Goal: Information Seeking & Learning: Learn about a topic

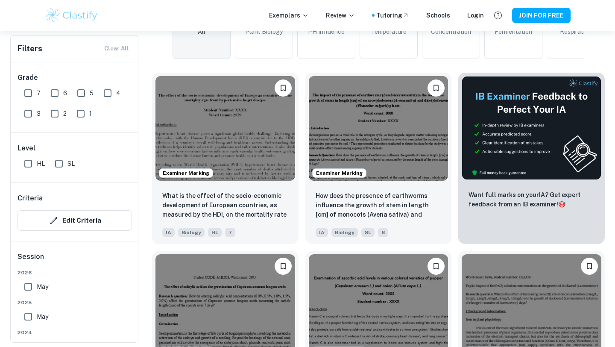
scroll to position [242, 0]
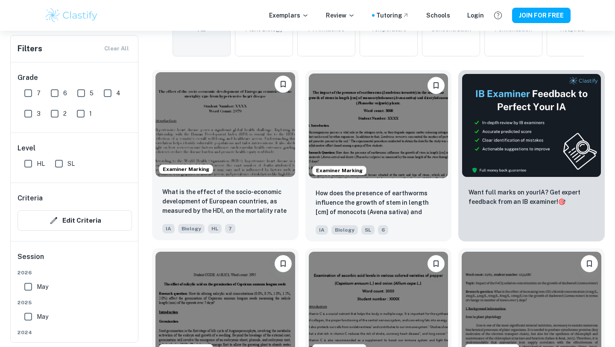
click at [234, 158] on img at bounding box center [226, 124] width 140 height 105
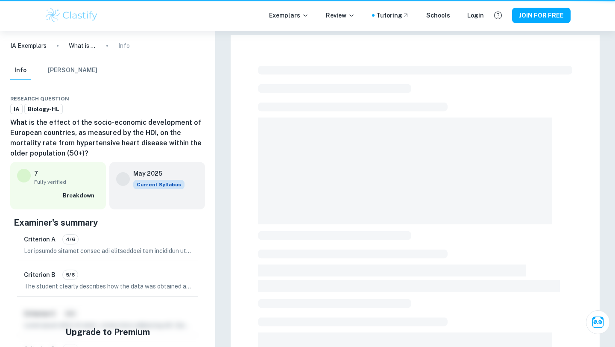
click at [234, 158] on div at bounding box center [415, 296] width 369 height 523
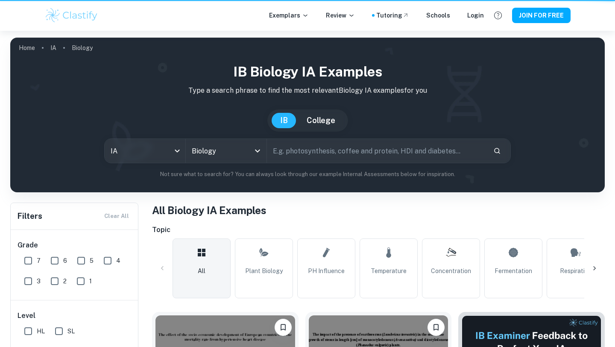
scroll to position [242, 0]
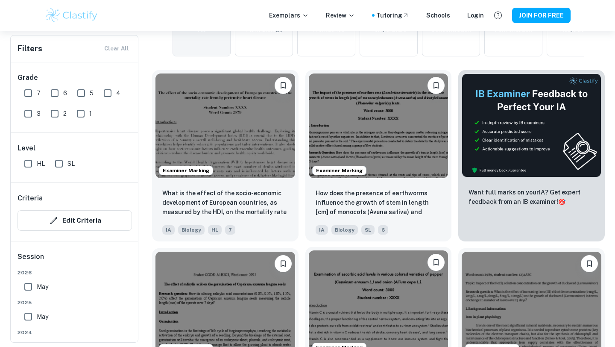
click at [358, 317] on img at bounding box center [379, 302] width 140 height 105
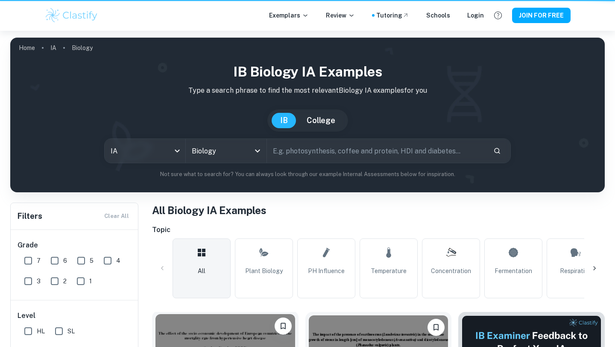
scroll to position [242, 0]
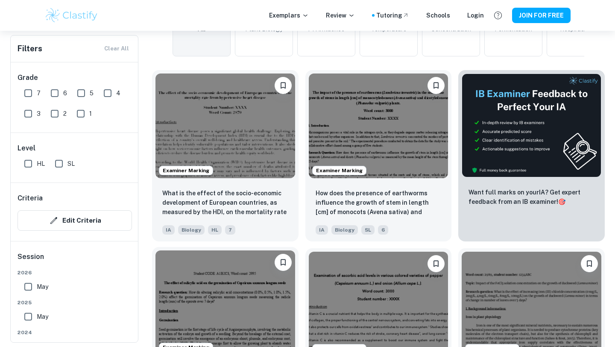
click at [217, 289] on img at bounding box center [226, 302] width 140 height 105
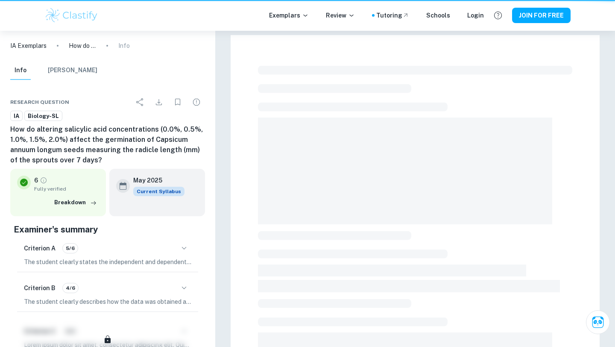
click at [217, 289] on div at bounding box center [415, 296] width 400 height 531
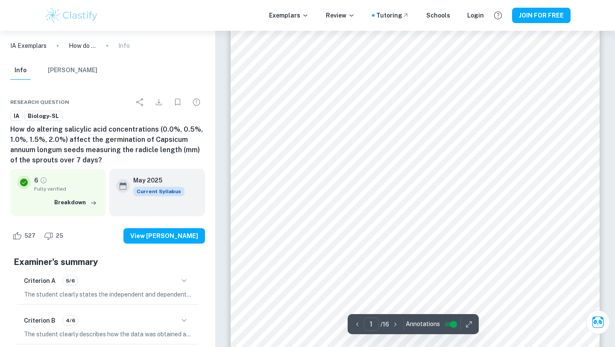
scroll to position [48, 0]
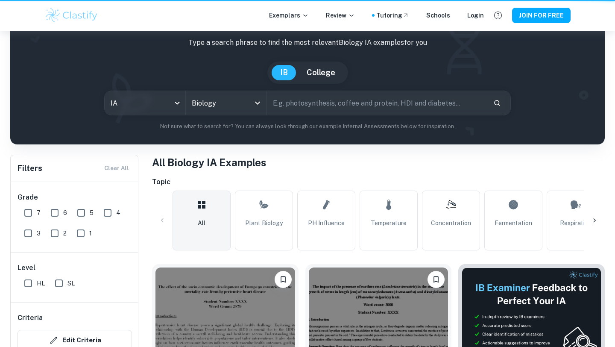
scroll to position [242, 0]
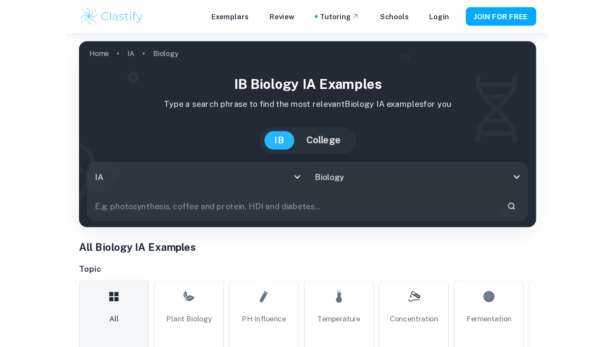
scroll to position [203, 0]
